Goal: Communication & Community: Participate in discussion

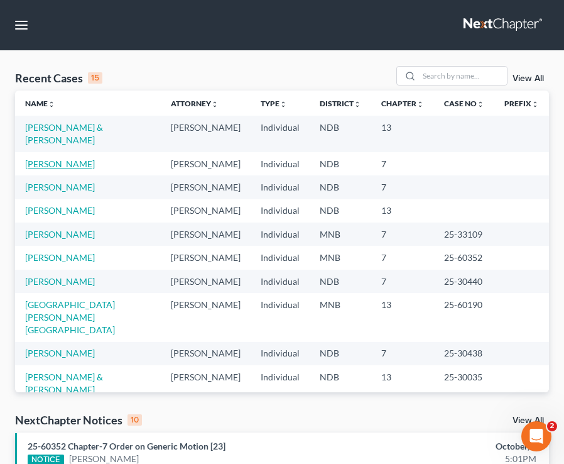
click at [74, 158] on link "[PERSON_NAME]" at bounding box center [60, 163] width 70 height 11
select select "6"
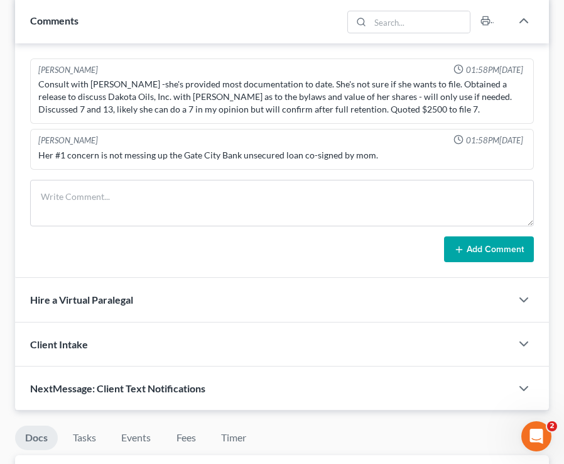
scroll to position [930, 0]
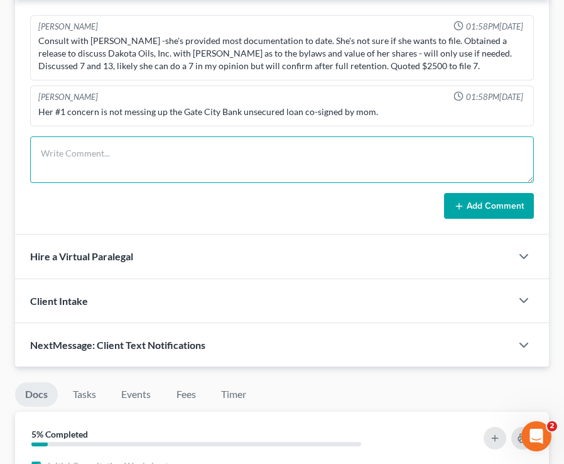
click at [136, 167] on textarea at bounding box center [282, 159] width 504 height 46
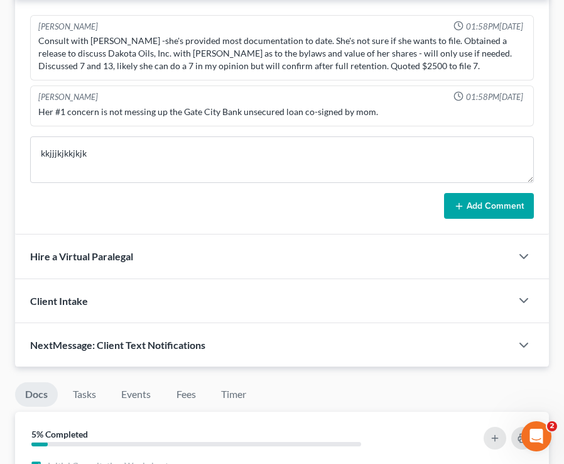
click at [213, 409] on li "Timer" at bounding box center [233, 397] width 45 height 30
click at [241, 400] on link "Timer" at bounding box center [233, 394] width 45 height 25
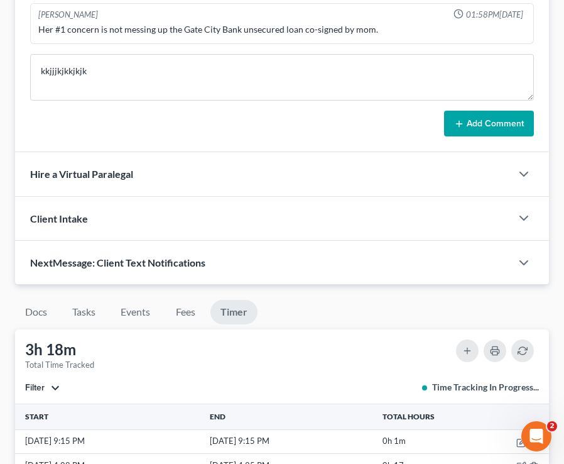
scroll to position [1015, 0]
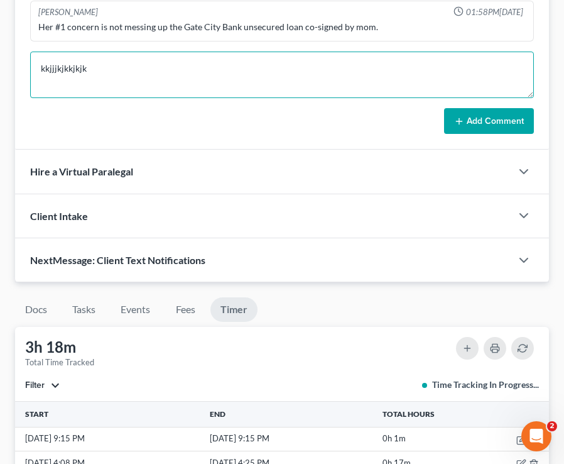
click at [142, 77] on textarea "kkjjjkjkkjkjk" at bounding box center [282, 75] width 504 height 46
click at [132, 68] on textarea "kkjjjkjkkjkjkkhkjkjjk" at bounding box center [282, 75] width 504 height 46
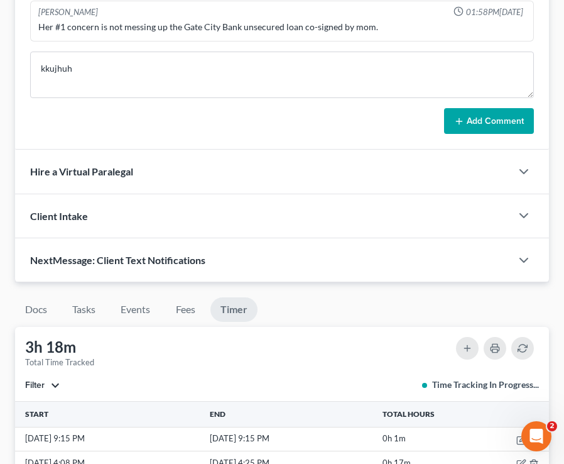
click at [131, 31] on div "Her #1 concern is not messing up the Gate City Bank unsecured loan co-signed by…" at bounding box center [282, 27] width 488 height 13
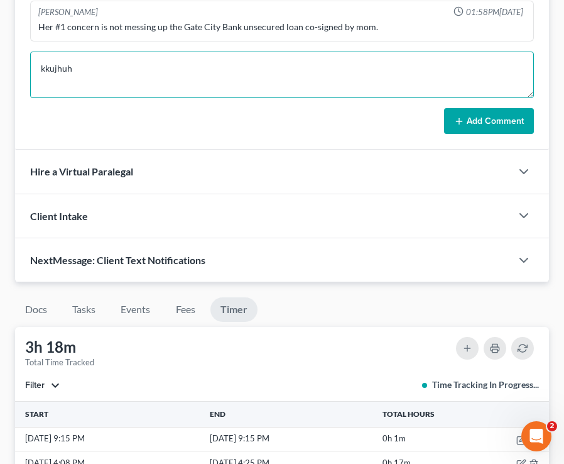
click at [131, 63] on textarea "kkujhuh" at bounding box center [282, 75] width 504 height 46
type textarea "k"
type textarea "jkjkjkjkjkjkjkjk"
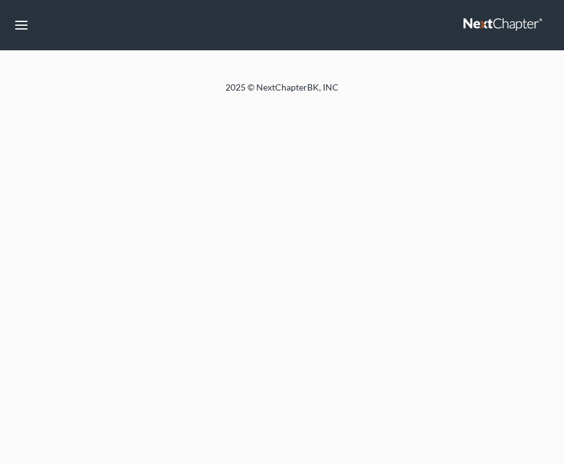
select select "6"
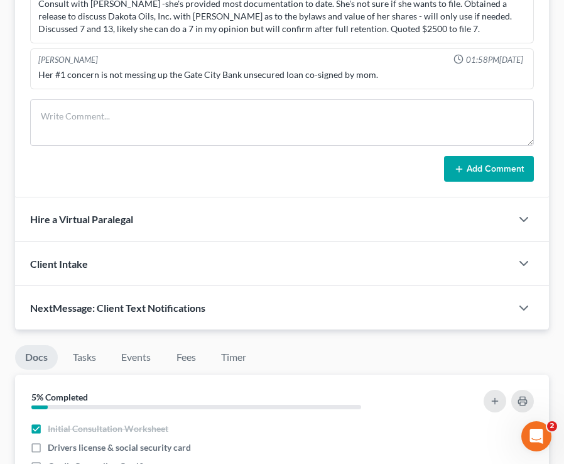
scroll to position [964, 0]
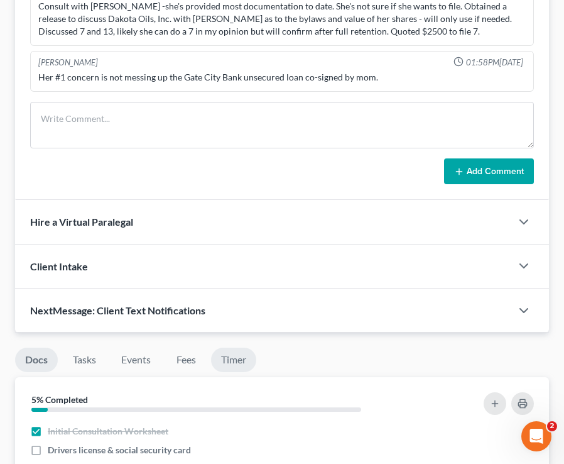
click at [248, 361] on link "Timer" at bounding box center [233, 359] width 45 height 25
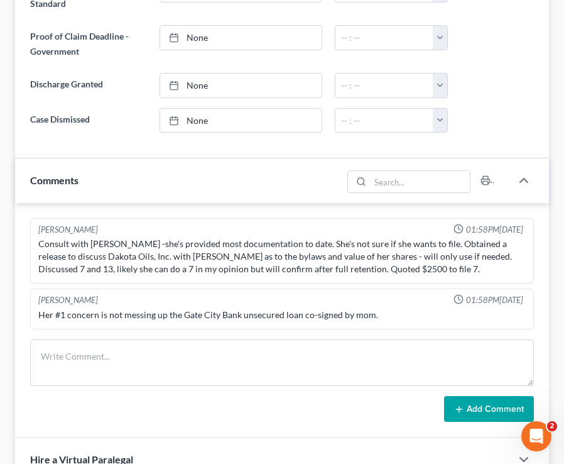
scroll to position [724, 0]
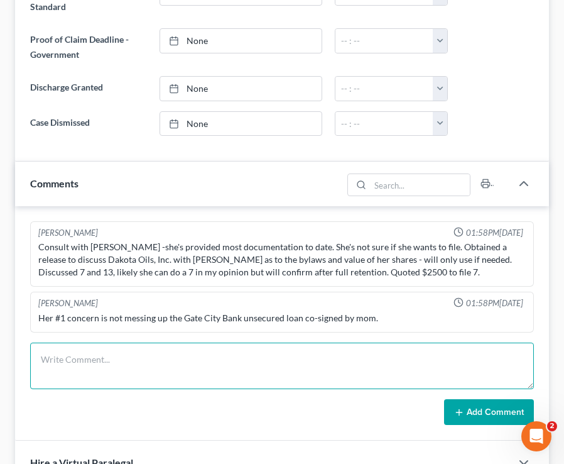
click at [139, 381] on textarea at bounding box center [282, 365] width 504 height 46
type textarea "hjhjhjhjhjhj"
drag, startPoint x: 123, startPoint y: 340, endPoint x: 122, endPoint y: 346, distance: 6.3
click at [123, 346] on div "[PERSON_NAME] 01:58PM[DATE] Consult with [PERSON_NAME] -she's provided most doc…" at bounding box center [282, 323] width 534 height 235
drag, startPoint x: 124, startPoint y: 354, endPoint x: 26, endPoint y: 356, distance: 97.4
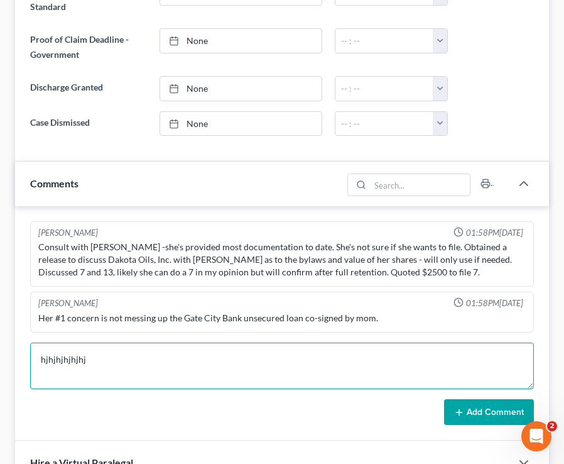
click at [27, 358] on div "[PERSON_NAME] 01:58PM[DATE] Consult with [PERSON_NAME] -she's provided most doc…" at bounding box center [282, 323] width 534 height 235
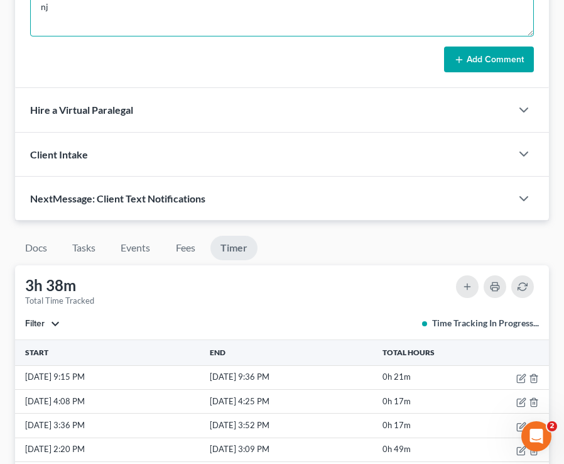
type textarea "n"
